Goal: Information Seeking & Learning: Check status

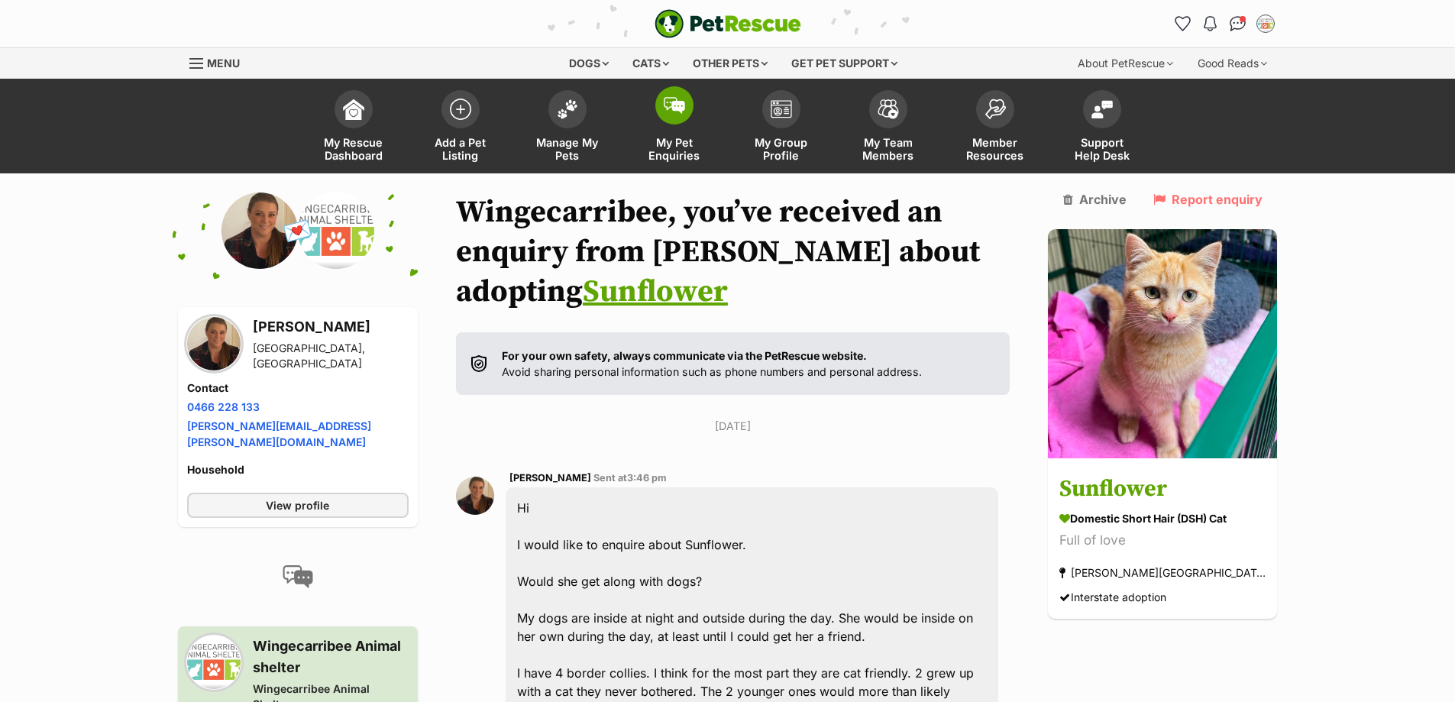
click at [691, 124] on link "My Pet Enquiries" at bounding box center [674, 127] width 107 height 91
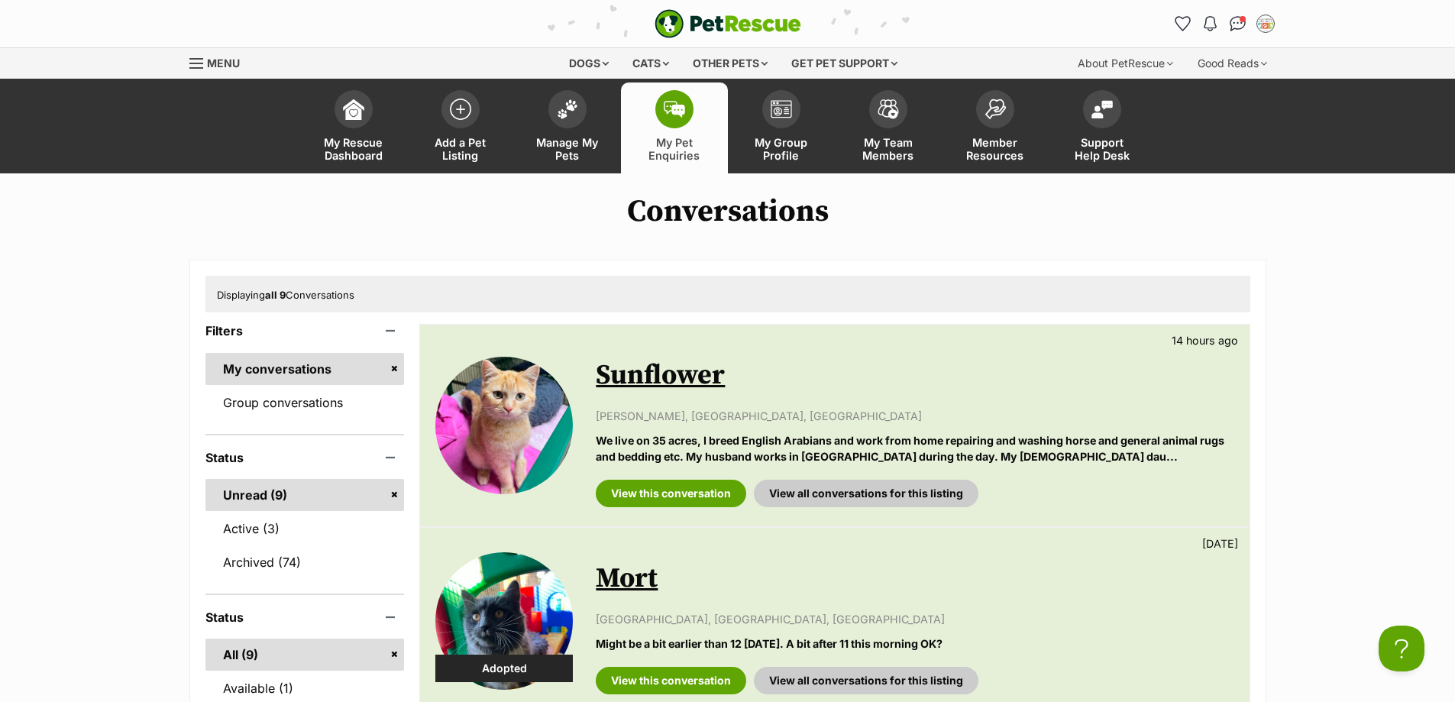
scroll to position [76, 0]
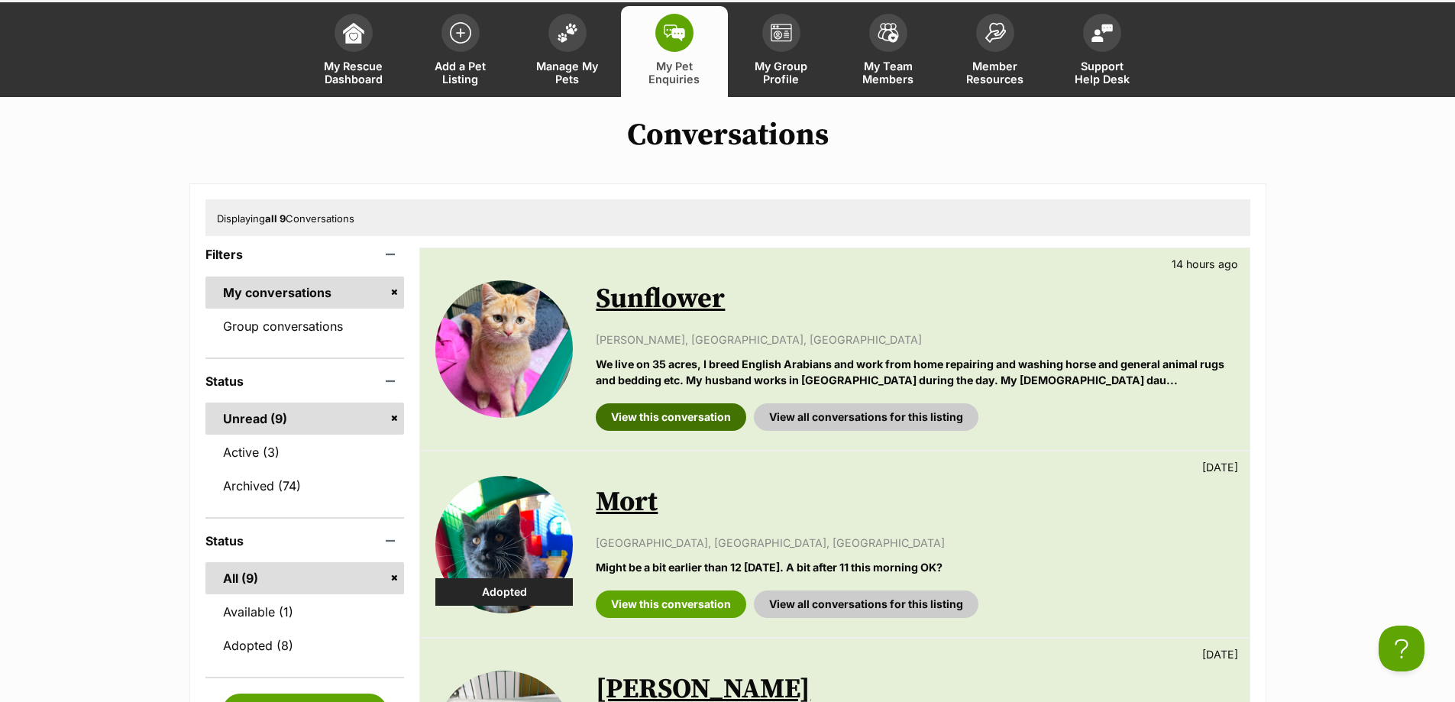
click at [686, 428] on link "View this conversation" at bounding box center [671, 416] width 150 height 27
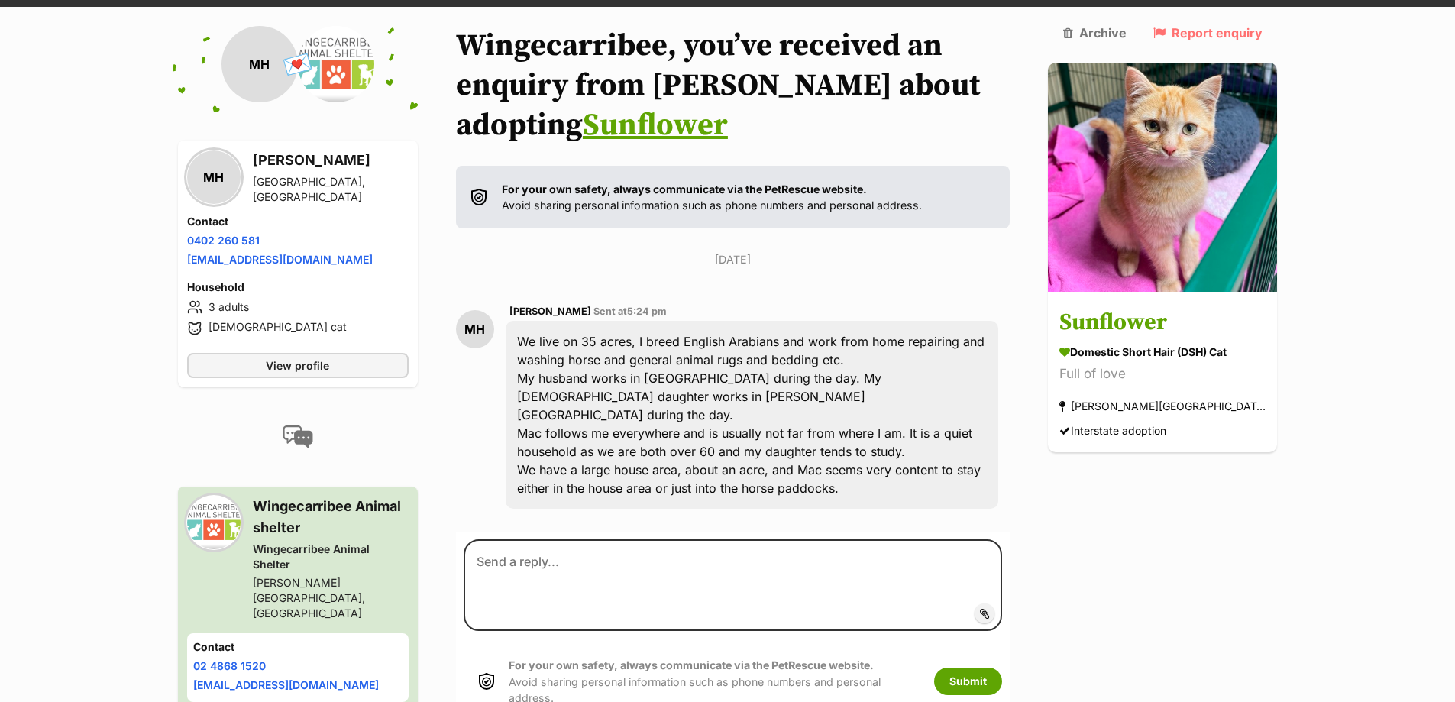
scroll to position [212, 0]
